Goal: Information Seeking & Learning: Learn about a topic

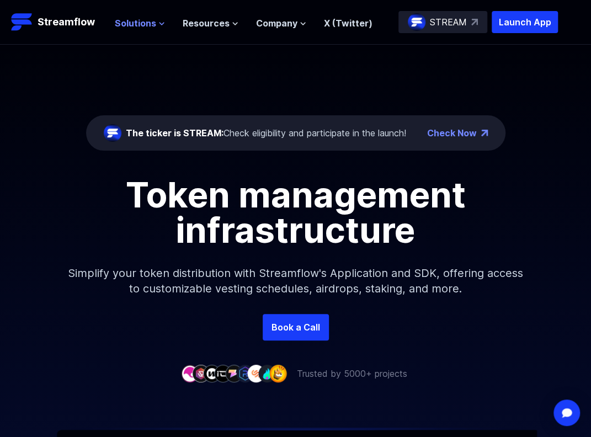
click at [139, 24] on span "Solutions" at bounding box center [135, 23] width 41 height 13
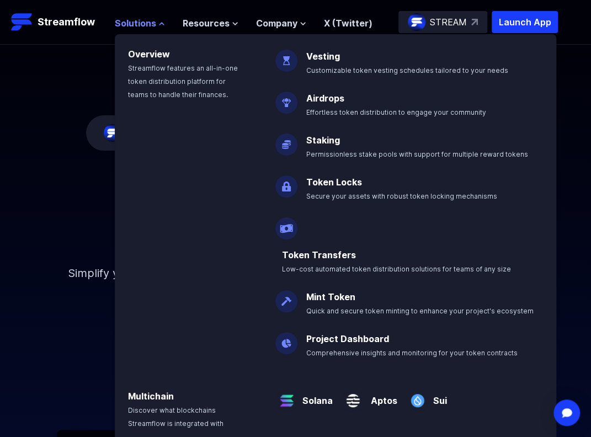
click at [139, 24] on span "Solutions" at bounding box center [135, 23] width 41 height 13
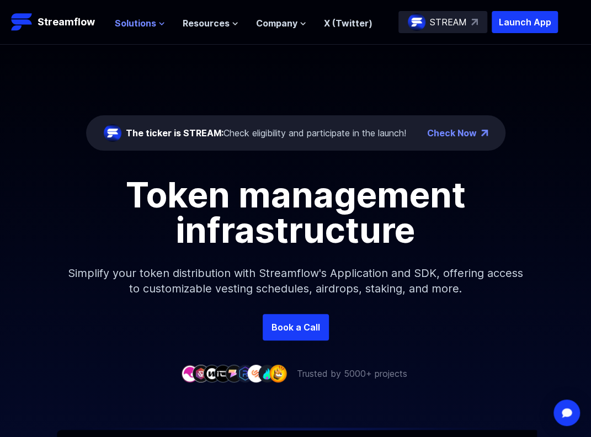
click at [141, 19] on span "Solutions" at bounding box center [135, 23] width 41 height 13
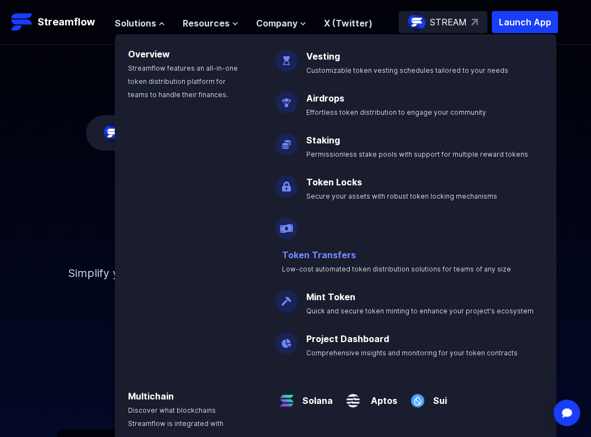
click at [356, 249] on link "Token Transfers" at bounding box center [319, 254] width 74 height 11
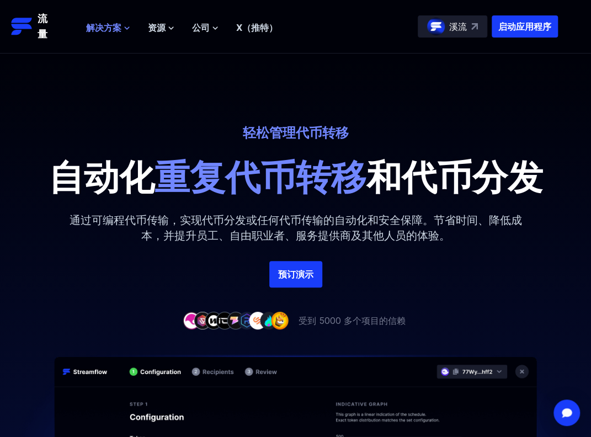
click at [118, 26] on font "解决方案" at bounding box center [103, 27] width 35 height 11
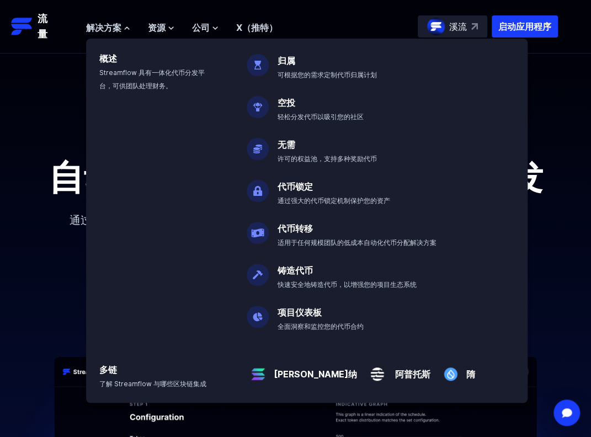
click at [303, 186] on font "代币锁定" at bounding box center [295, 186] width 35 height 11
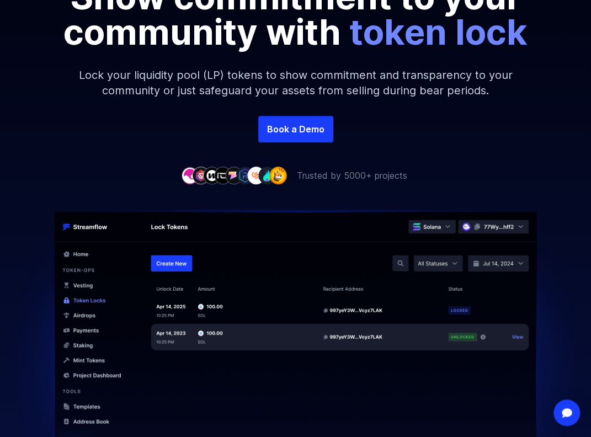
scroll to position [166, 0]
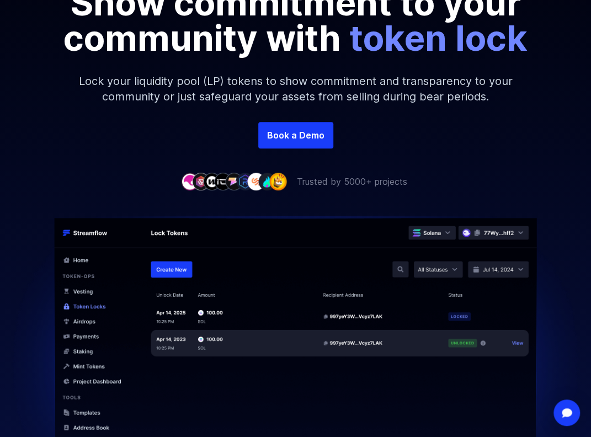
click at [297, 148] on div "Secure your crypto assets Show commitment to your community with token lock Loc…" at bounding box center [295, 33] width 591 height 309
click at [300, 130] on link "Book a Demo" at bounding box center [295, 135] width 75 height 26
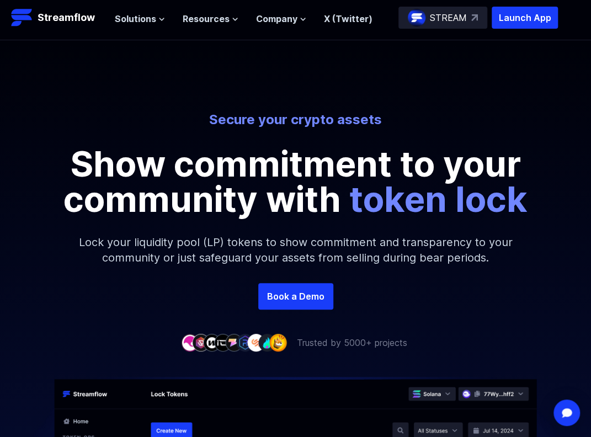
scroll to position [0, 0]
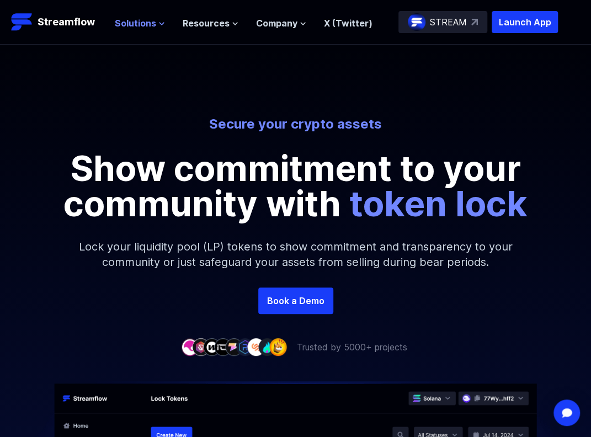
drag, startPoint x: 265, startPoint y: 76, endPoint x: 138, endPoint y: 25, distance: 137.2
click at [138, 25] on span "Solutions" at bounding box center [135, 23] width 41 height 13
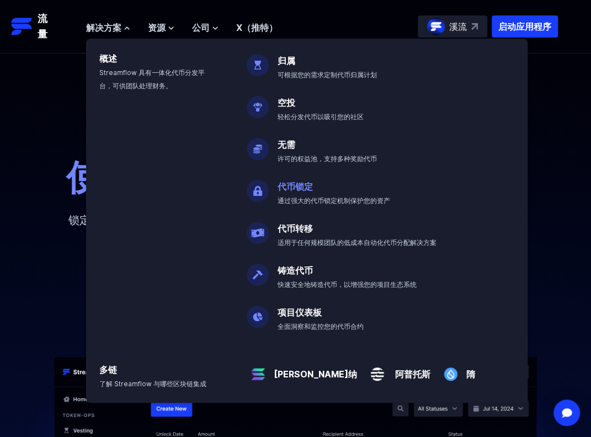
click at [298, 186] on font "代币锁定" at bounding box center [295, 186] width 35 height 11
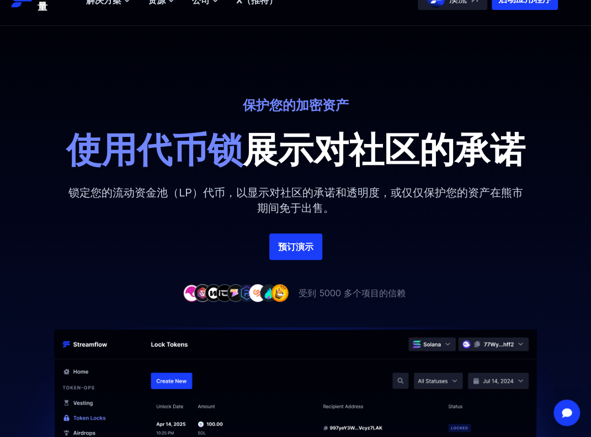
scroll to position [99, 0]
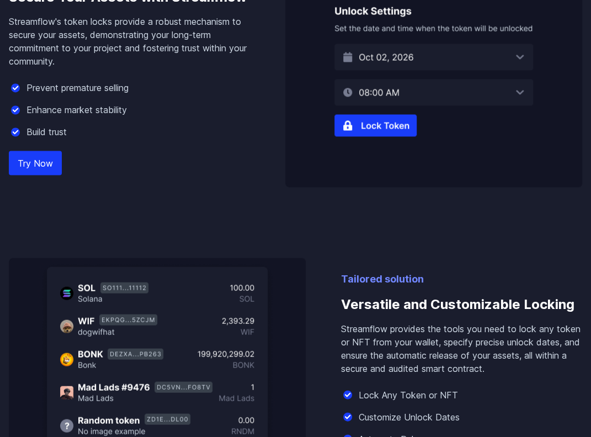
scroll to position [772, 0]
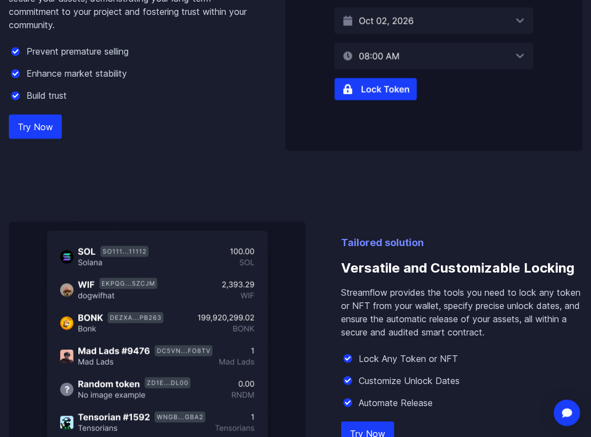
click at [23, 137] on link "Try Now" at bounding box center [35, 126] width 53 height 24
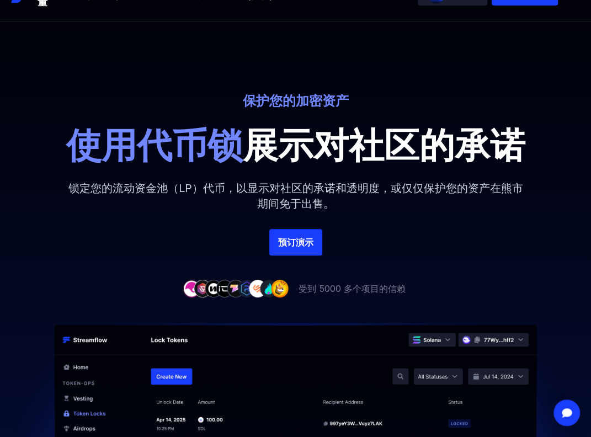
scroll to position [0, 0]
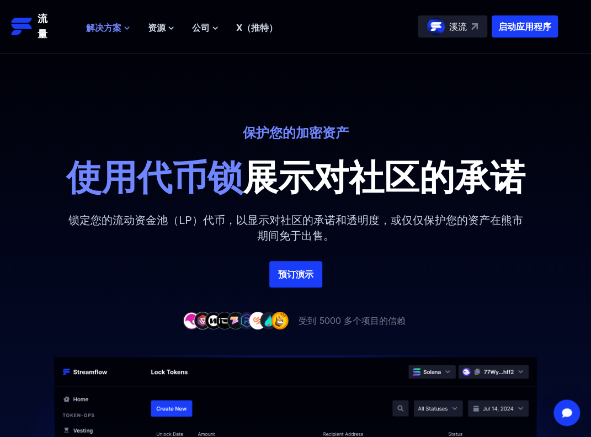
click at [106, 29] on font "解决方案" at bounding box center [103, 27] width 35 height 11
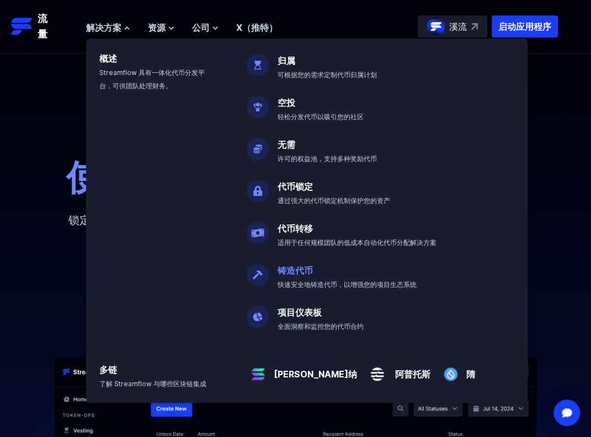
click at [349, 279] on p "铸造代币 快速安全地铸造代币，以增强您的项目生态系统" at bounding box center [355, 272] width 168 height 35
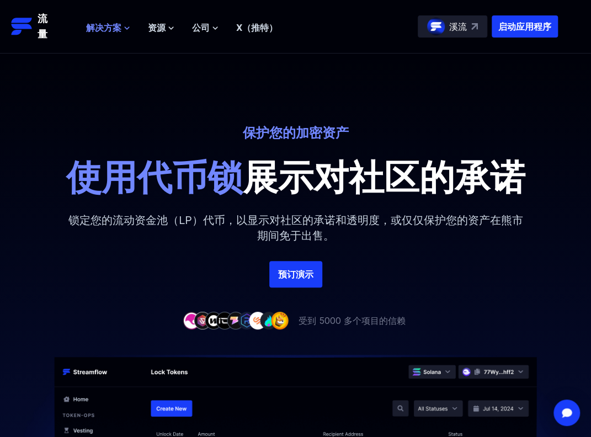
click at [119, 27] on font "解决方案" at bounding box center [103, 27] width 35 height 11
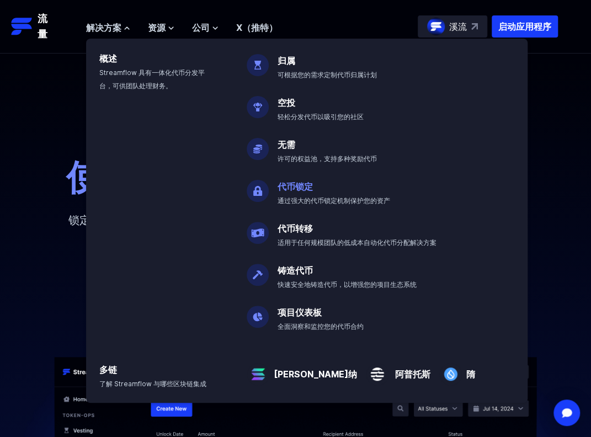
click at [293, 190] on font "代币锁定" at bounding box center [295, 186] width 35 height 11
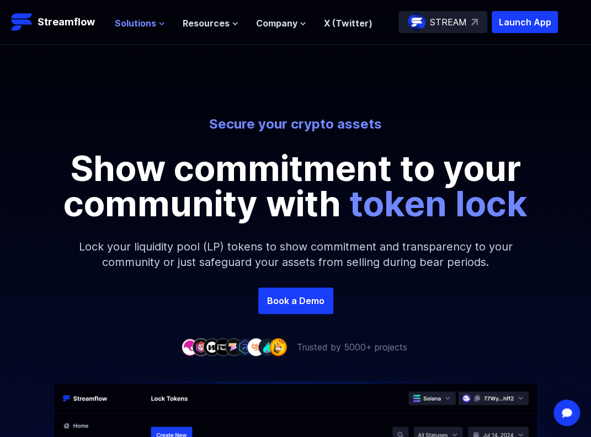
click at [125, 24] on span "Solutions" at bounding box center [135, 23] width 41 height 13
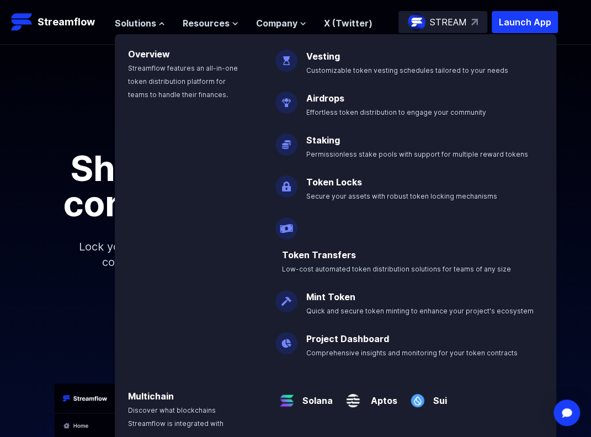
click at [329, 174] on p "Token Locks Secure your assets with robust token locking mechanisms" at bounding box center [410, 184] width 220 height 35
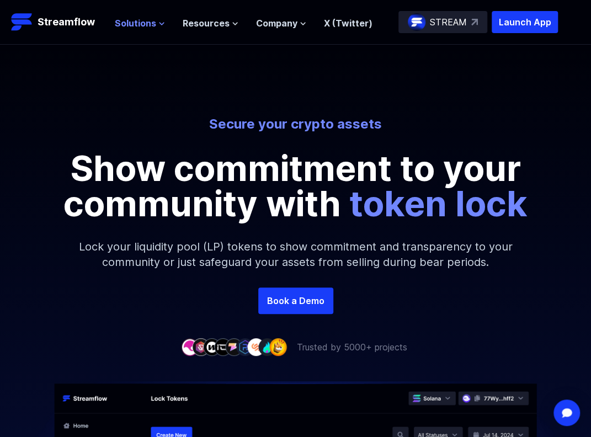
drag, startPoint x: 167, startPoint y: 21, endPoint x: 158, endPoint y: 22, distance: 8.3
click at [166, 21] on ul "Solutions Overview Streamflow features an all-in-one token distribution platfor…" at bounding box center [244, 23] width 258 height 13
click at [158, 22] on icon at bounding box center [161, 23] width 7 height 7
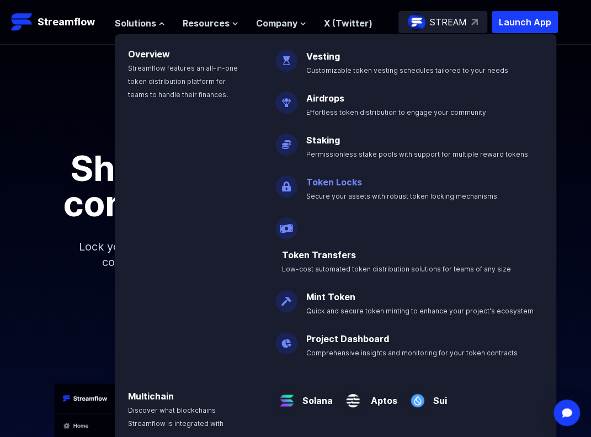
click at [323, 180] on link "Token Locks" at bounding box center [334, 182] width 56 height 11
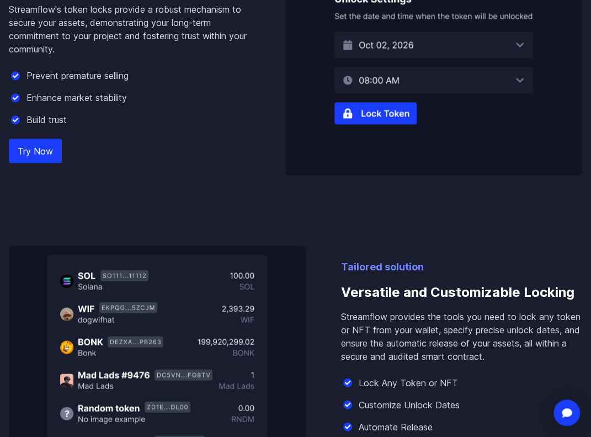
scroll to position [772, 0]
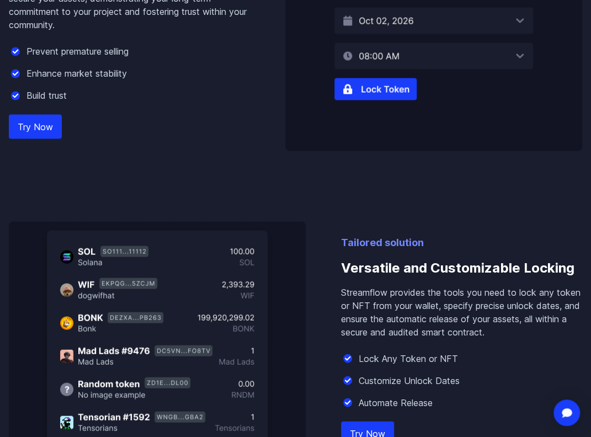
click at [41, 127] on link "Try Now" at bounding box center [35, 126] width 53 height 24
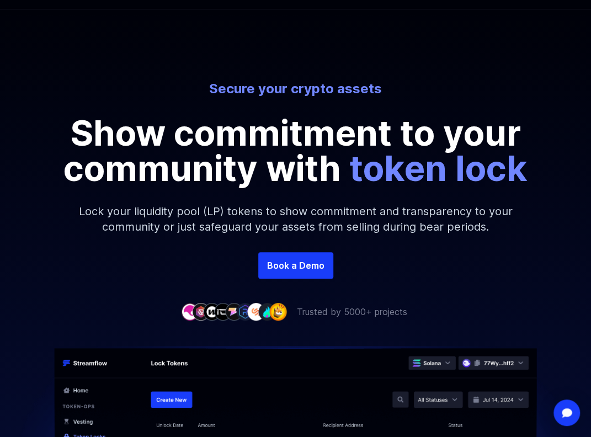
scroll to position [0, 0]
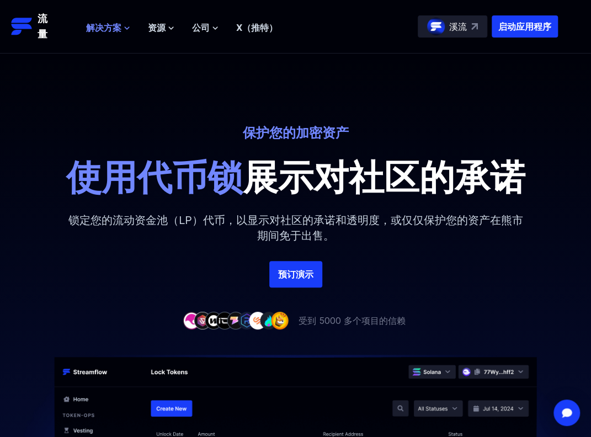
click at [121, 25] on font "解决方案" at bounding box center [103, 27] width 35 height 11
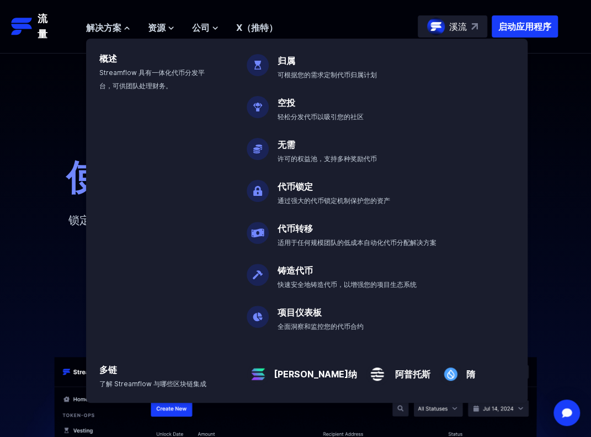
click at [145, 30] on ul "解决方案 概述 Streamflow 具有一体化代币分发平台，可供团队处理财务。 归属 可根据您的需求定制代币归属计划 空投 轻松分发代币以吸引您的社区 无需…" at bounding box center [181, 27] width 191 height 13
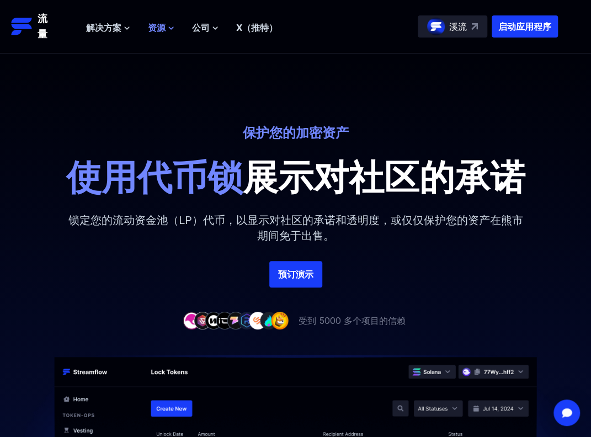
click at [153, 28] on font "资源" at bounding box center [157, 27] width 18 height 11
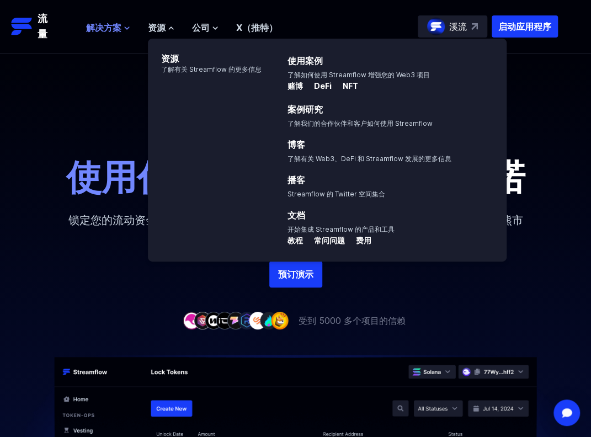
click at [120, 26] on font "解决方案" at bounding box center [103, 27] width 35 height 11
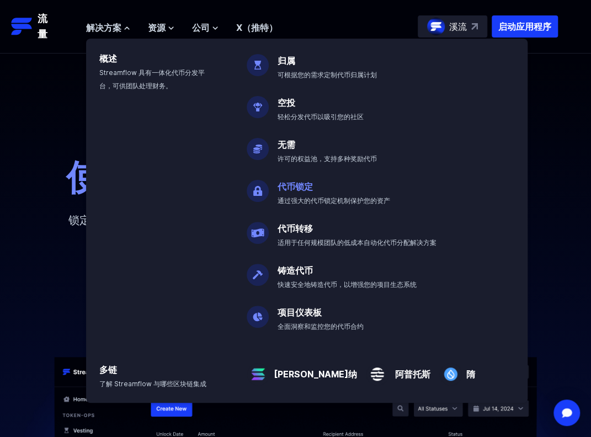
click at [294, 188] on font "代币锁定" at bounding box center [295, 186] width 35 height 11
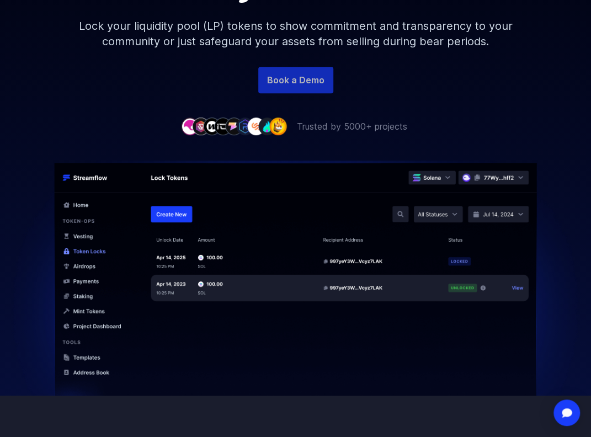
click at [290, 83] on link "Book a Demo" at bounding box center [295, 80] width 75 height 26
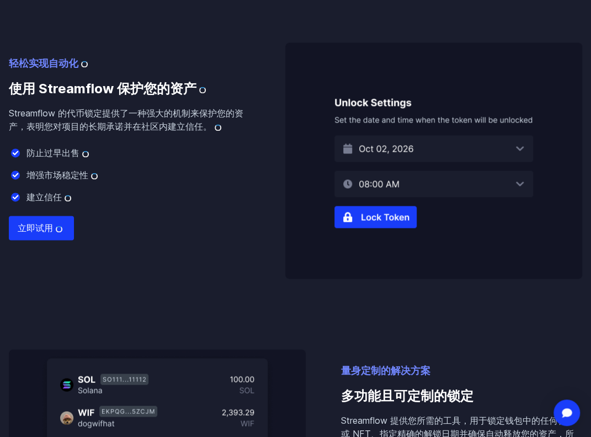
scroll to position [580, 0]
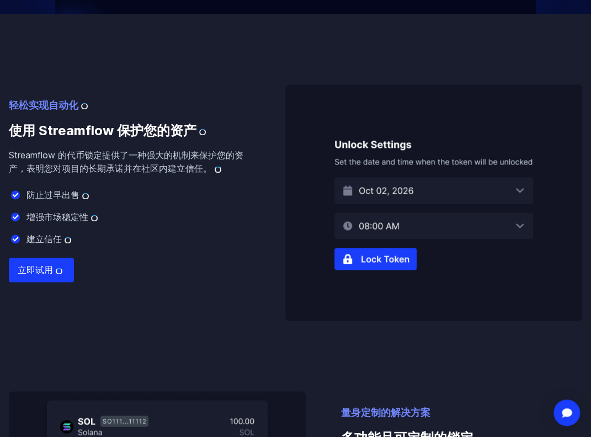
click at [22, 266] on font "立即试用" at bounding box center [35, 269] width 35 height 11
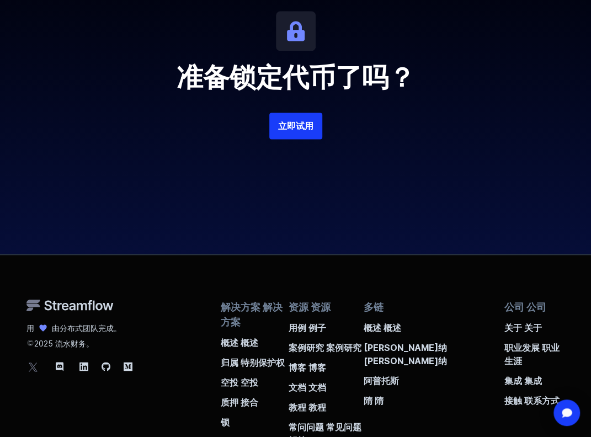
scroll to position [2456, 0]
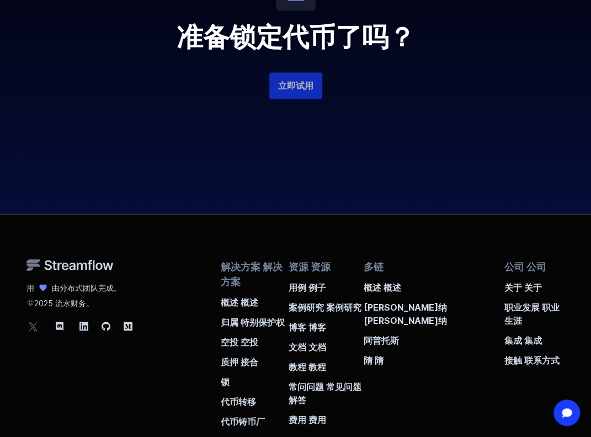
click at [296, 87] on font "立即试用" at bounding box center [295, 85] width 35 height 13
